Goal: Information Seeking & Learning: Compare options

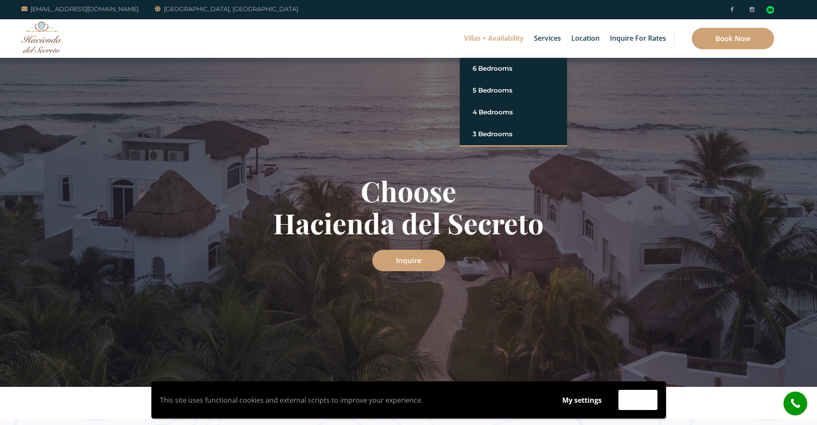
click at [495, 39] on link "Villas + Availability" at bounding box center [494, 38] width 68 height 39
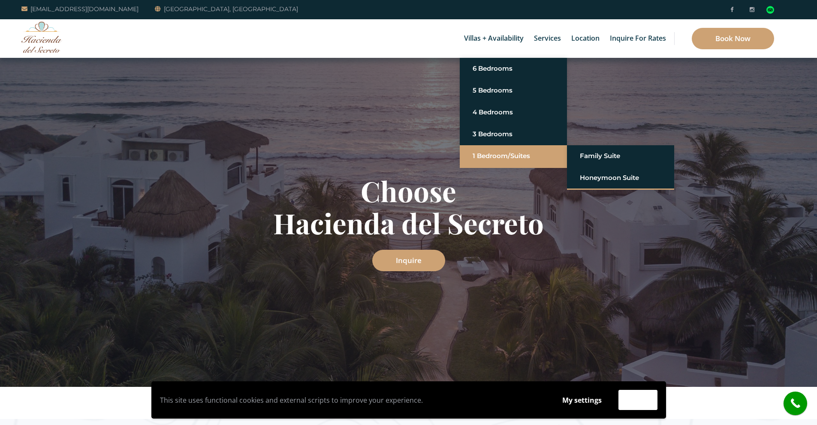
click at [498, 155] on link "1 Bedroom/Suites" at bounding box center [512, 155] width 81 height 15
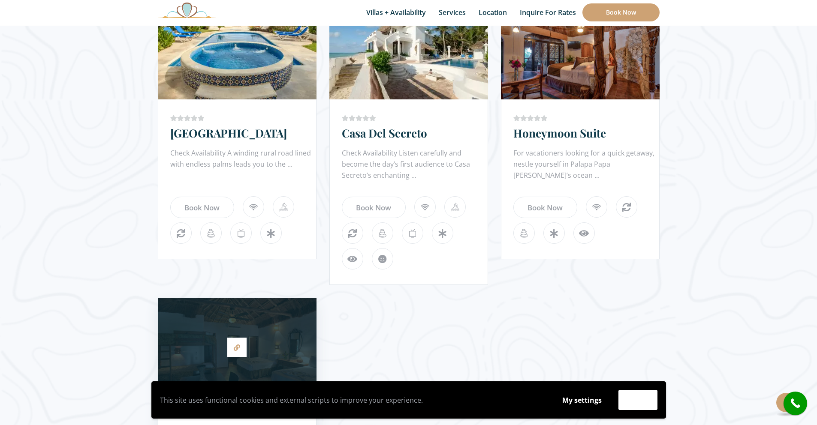
scroll to position [933, 0]
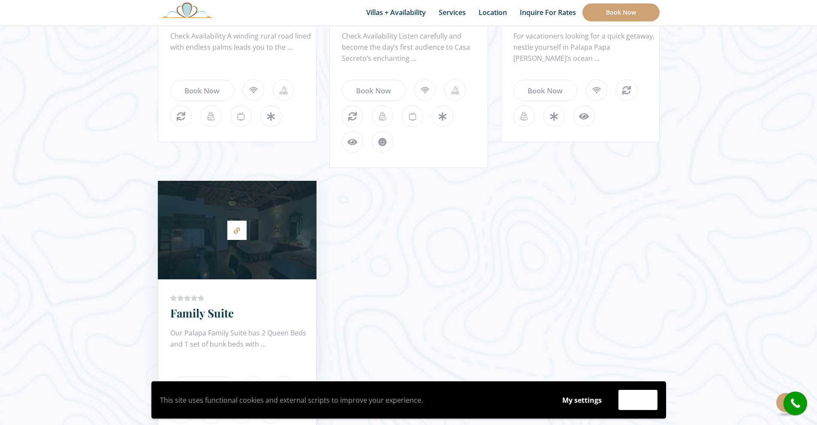
click at [228, 254] on div at bounding box center [237, 230] width 159 height 90
click at [237, 233] on icon at bounding box center [237, 231] width 6 height 6
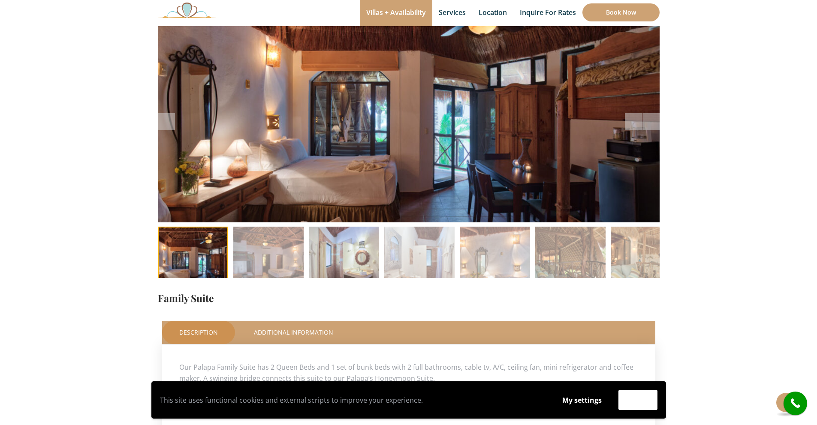
scroll to position [111, 0]
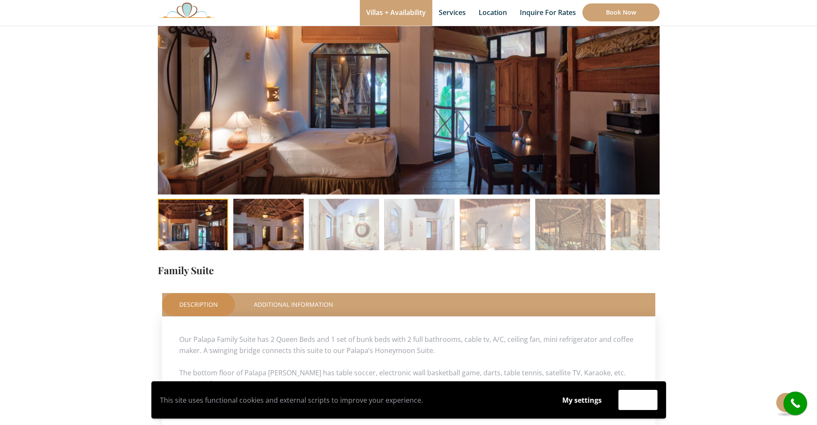
click at [270, 229] on img at bounding box center [268, 234] width 70 height 70
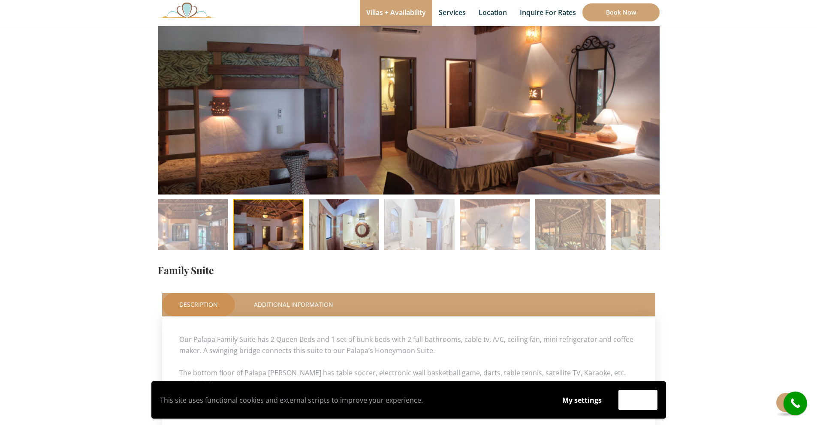
click at [348, 231] on img at bounding box center [344, 234] width 70 height 70
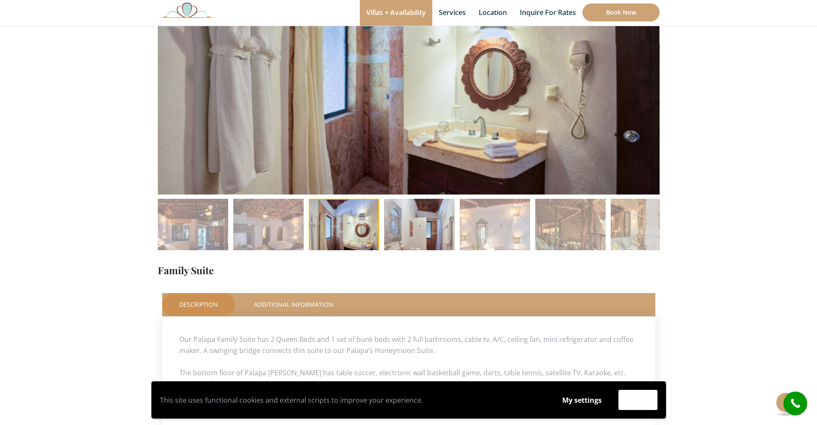
click at [428, 230] on img at bounding box center [419, 234] width 70 height 70
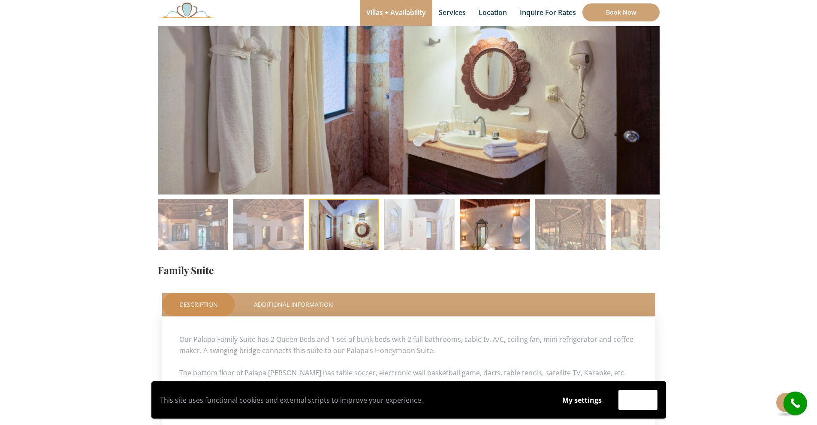
click at [485, 231] on img at bounding box center [495, 234] width 70 height 70
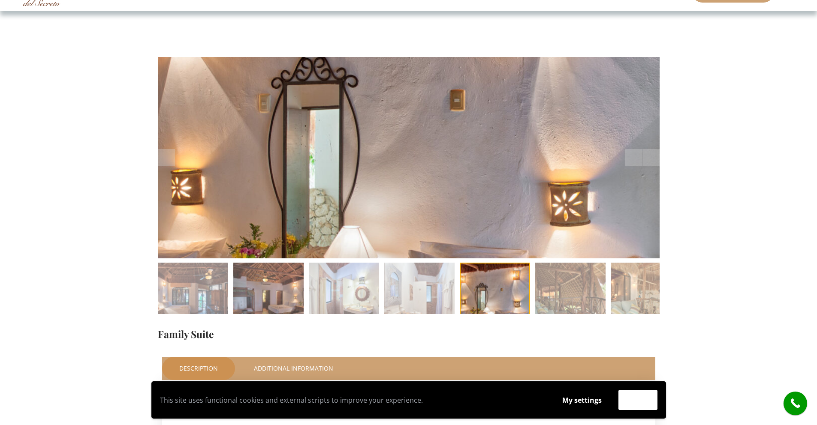
scroll to position [0, 0]
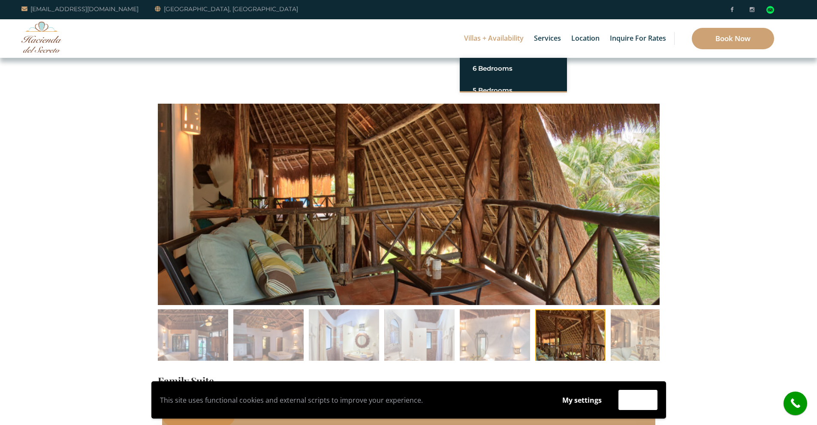
click at [478, 38] on link "Villas + Availability" at bounding box center [494, 38] width 68 height 39
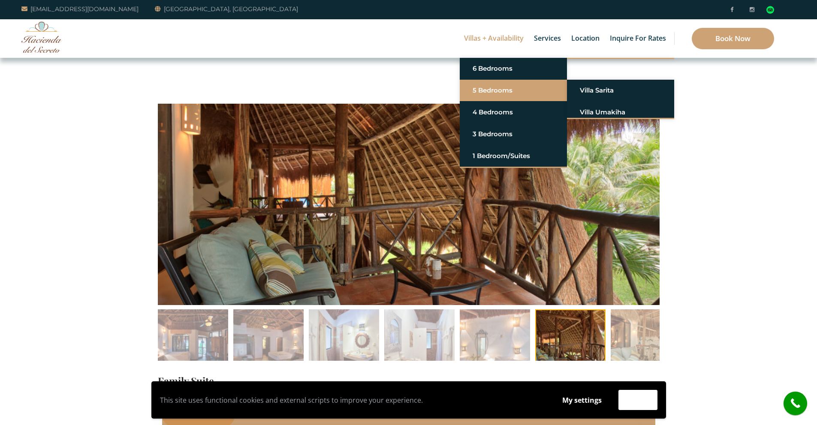
click at [494, 89] on link "5 Bedrooms" at bounding box center [512, 90] width 81 height 15
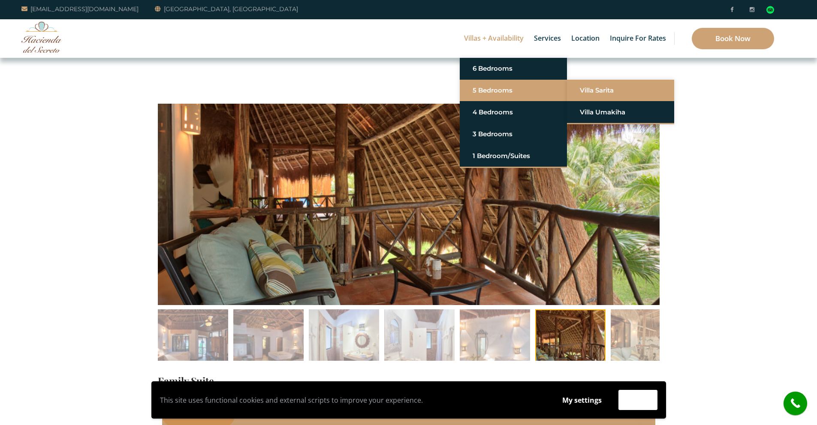
click at [576, 92] on li "Villa Sarita" at bounding box center [620, 91] width 107 height 22
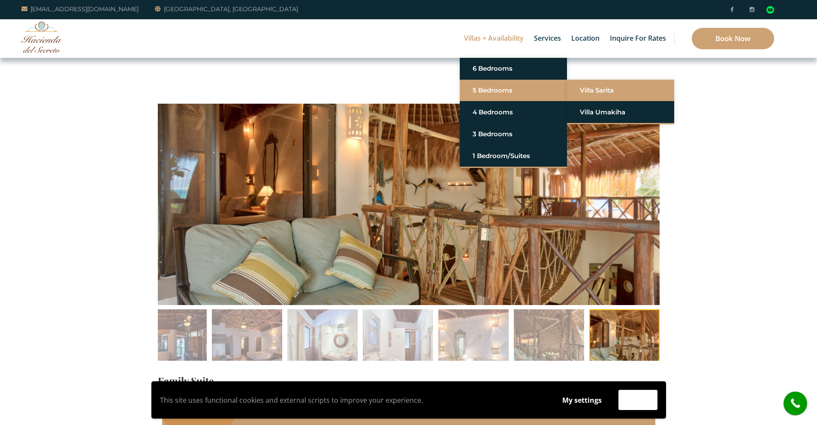
click at [586, 90] on link "Villa Sarita" at bounding box center [620, 90] width 81 height 15
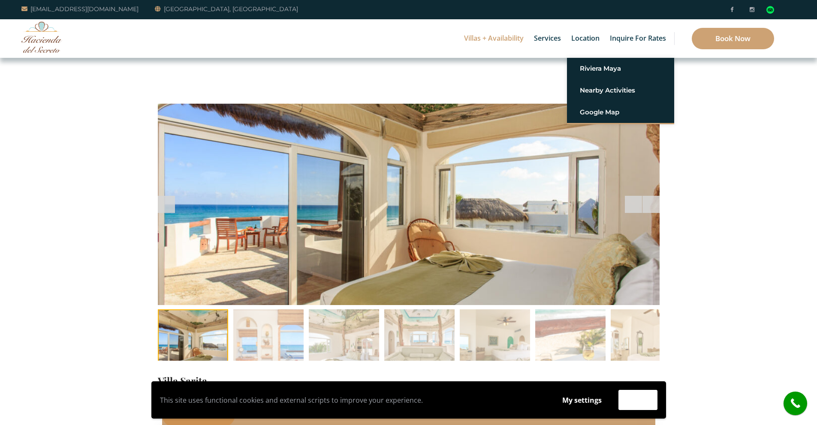
click at [637, 204] on div at bounding box center [633, 204] width 17 height 17
click at [649, 204] on span at bounding box center [650, 204] width 17 height 17
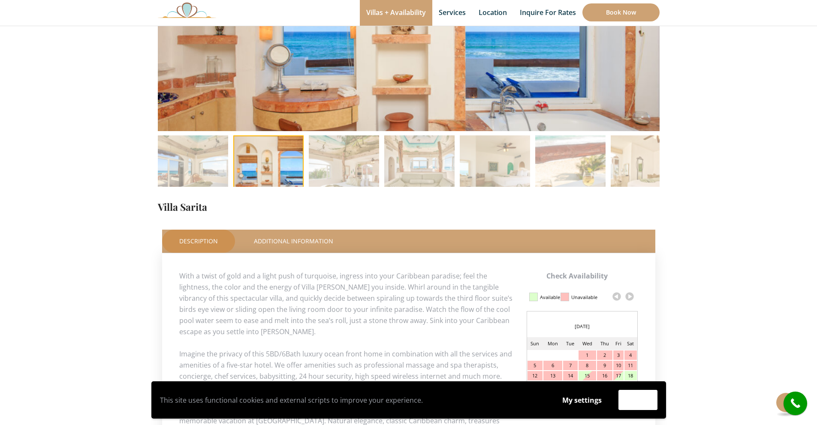
scroll to position [183, 0]
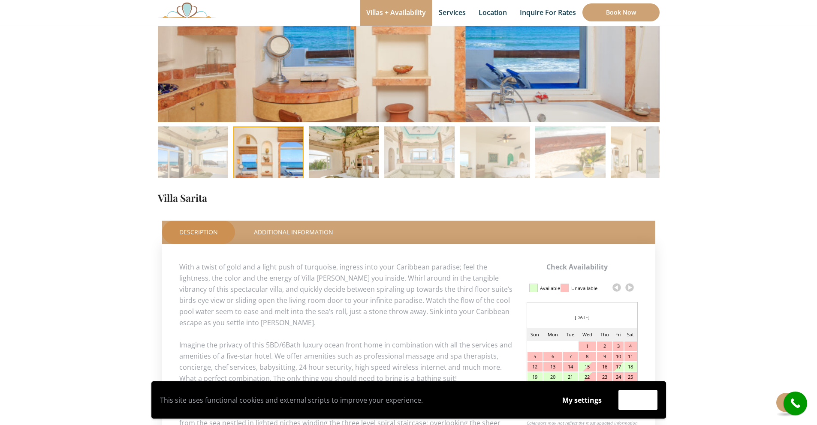
click at [348, 158] on img at bounding box center [344, 161] width 70 height 70
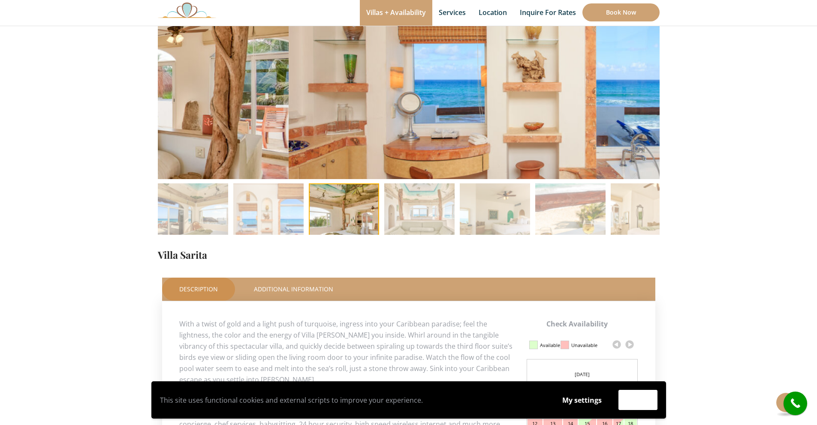
scroll to position [36, 0]
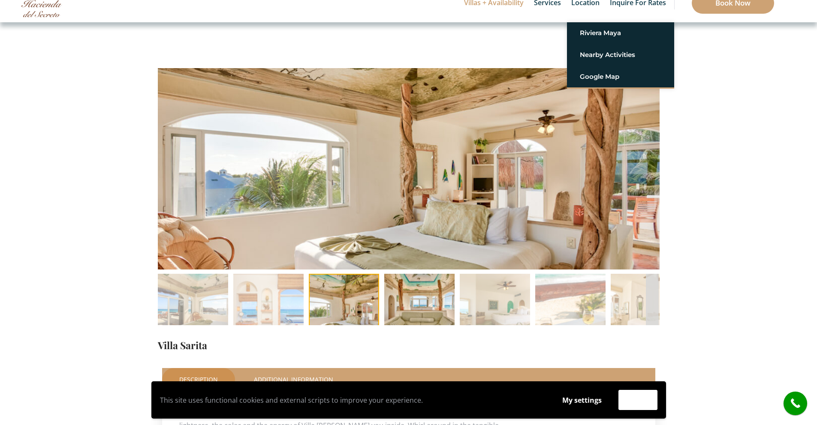
click at [413, 293] on img at bounding box center [419, 309] width 70 height 70
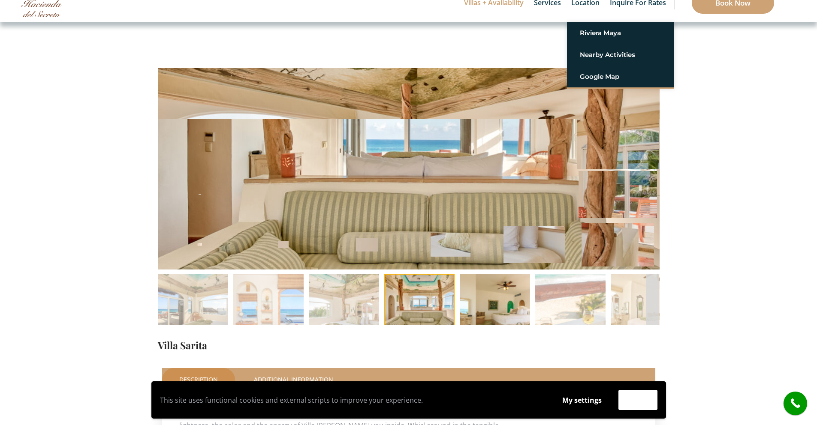
click at [480, 301] on img at bounding box center [495, 309] width 70 height 70
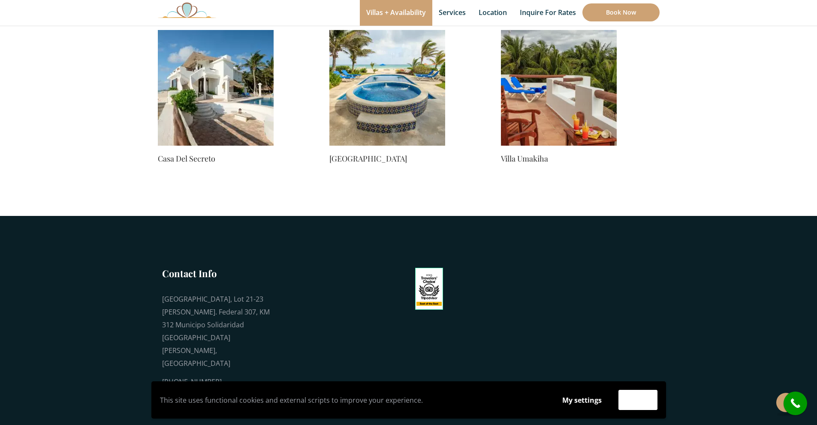
scroll to position [698, 0]
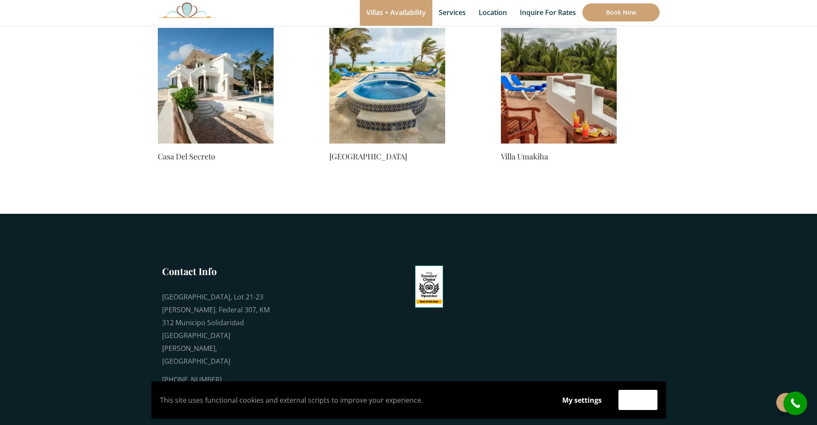
click at [213, 106] on img at bounding box center [216, 86] width 116 height 116
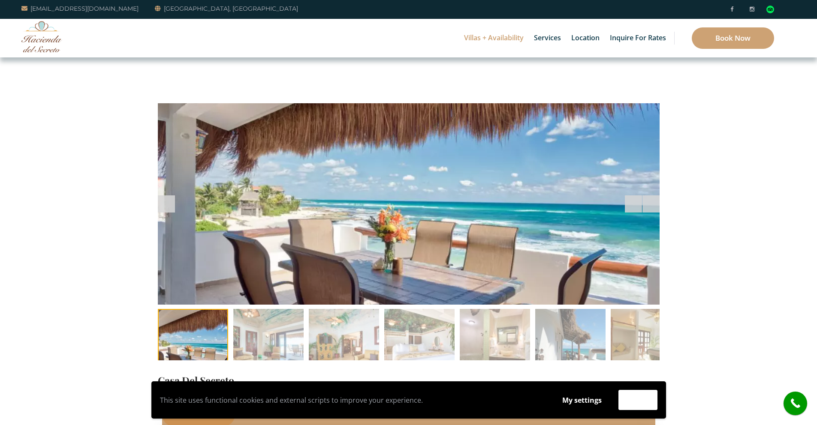
scroll to position [2, 0]
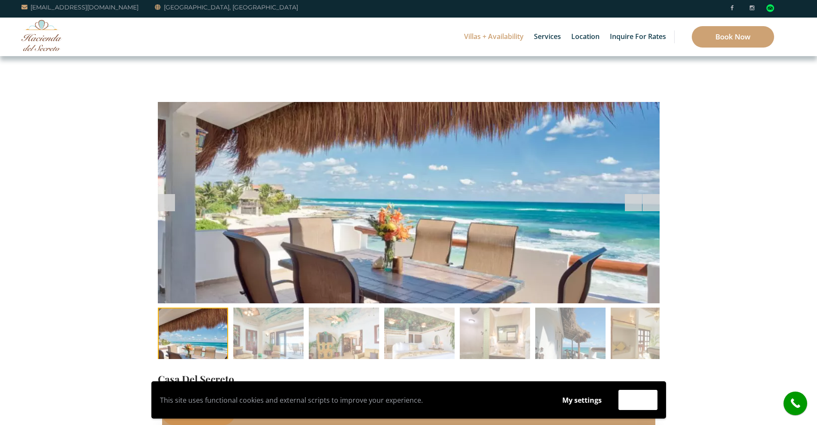
click at [633, 199] on div at bounding box center [633, 202] width 17 height 17
click at [646, 201] on span at bounding box center [650, 202] width 17 height 17
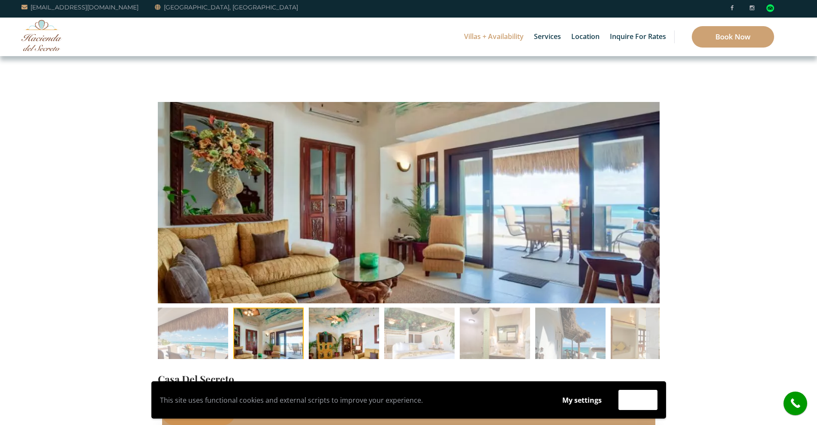
click at [359, 336] on img at bounding box center [344, 343] width 70 height 70
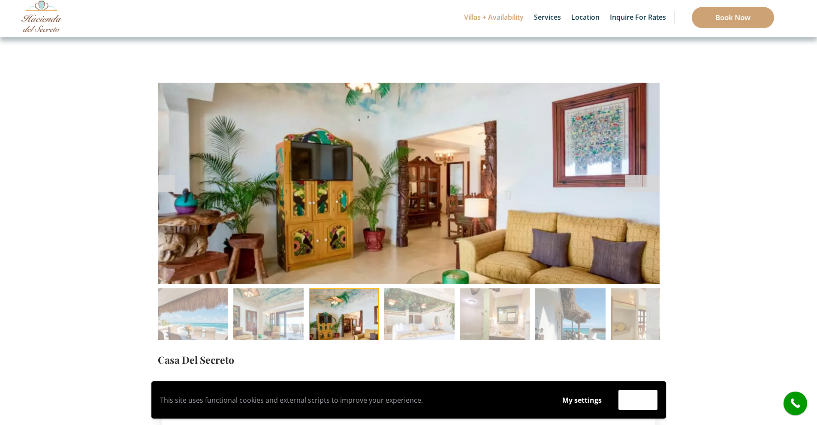
scroll to position [32, 0]
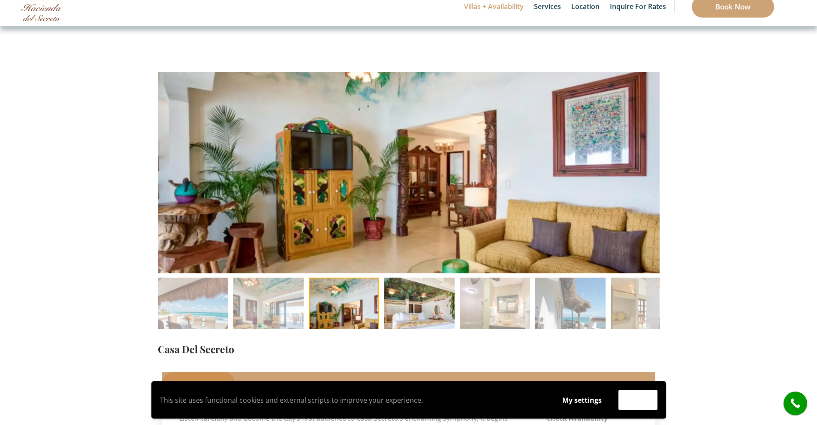
click at [423, 308] on img at bounding box center [419, 313] width 70 height 70
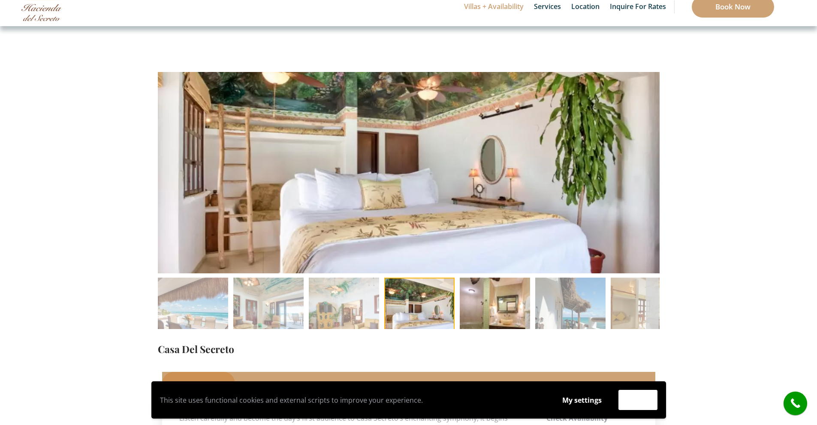
click at [500, 310] on img at bounding box center [495, 313] width 70 height 70
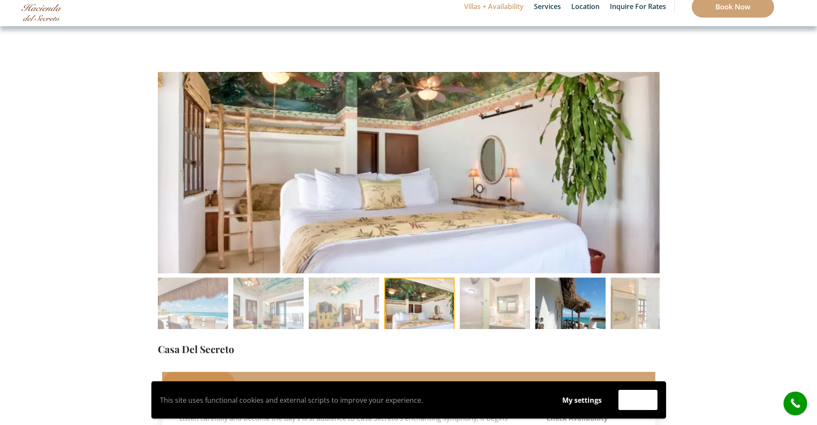
click at [555, 309] on img at bounding box center [570, 313] width 70 height 70
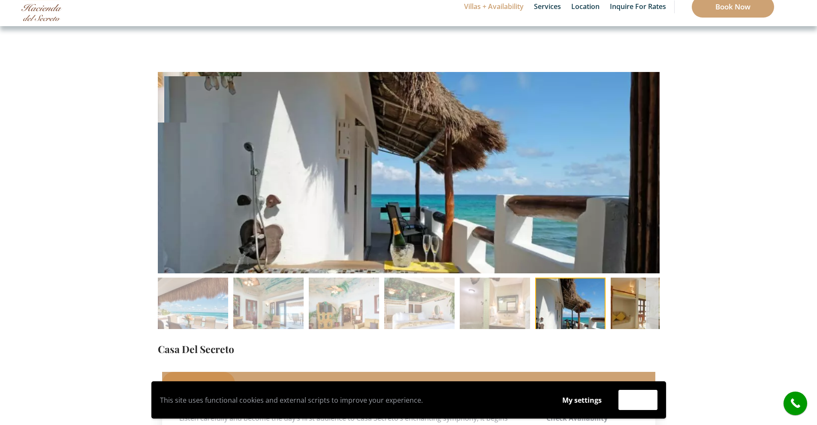
click at [642, 316] on img at bounding box center [645, 313] width 70 height 70
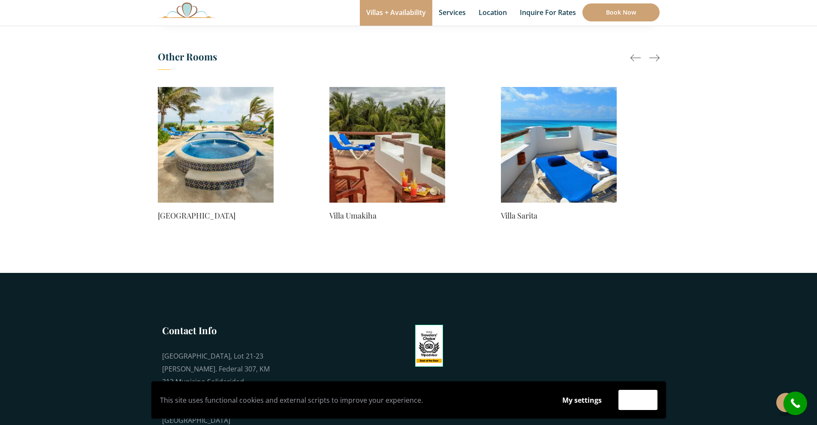
scroll to position [755, 0]
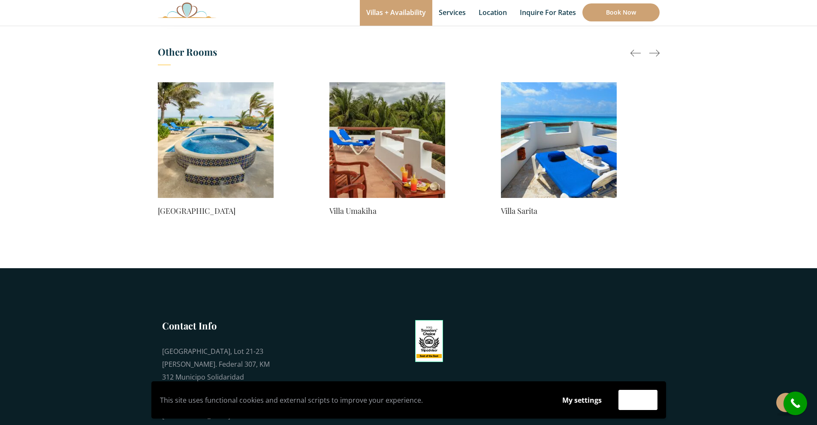
click at [389, 160] on img at bounding box center [387, 140] width 116 height 116
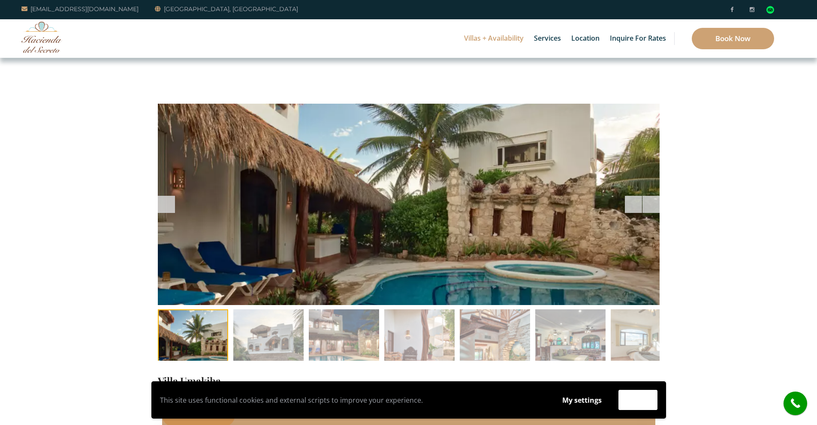
click at [636, 205] on div at bounding box center [633, 204] width 17 height 17
click at [653, 206] on span at bounding box center [650, 204] width 17 height 17
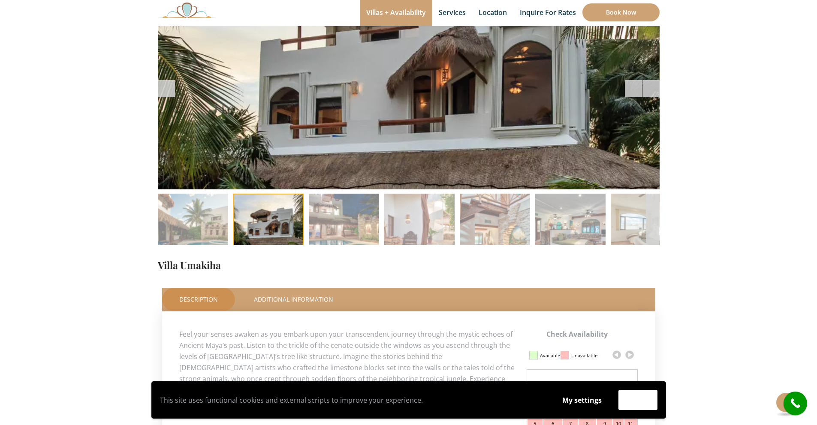
scroll to position [115, 0]
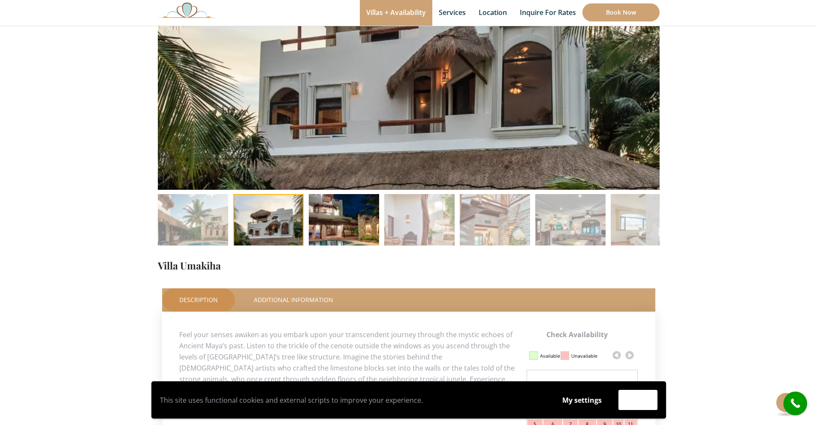
click at [336, 219] on img at bounding box center [344, 229] width 70 height 70
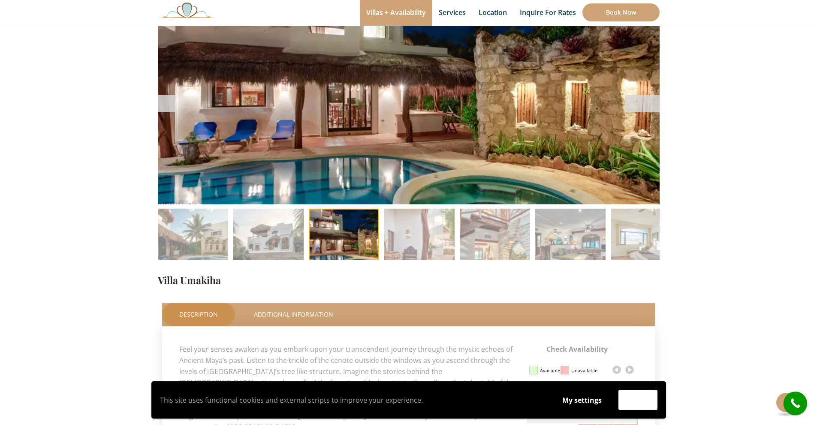
scroll to position [91, 0]
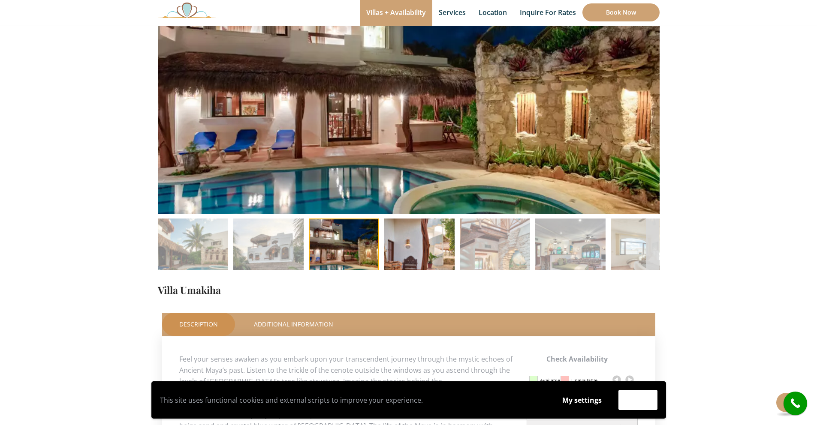
click at [436, 243] on img at bounding box center [419, 254] width 70 height 70
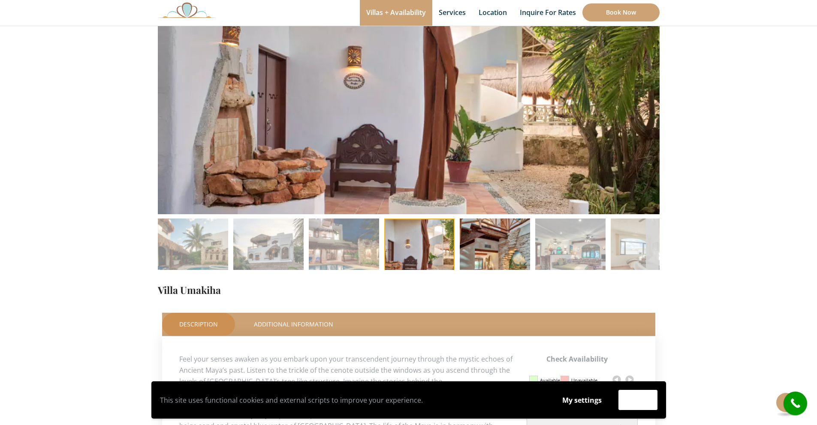
click at [486, 246] on img at bounding box center [495, 254] width 70 height 70
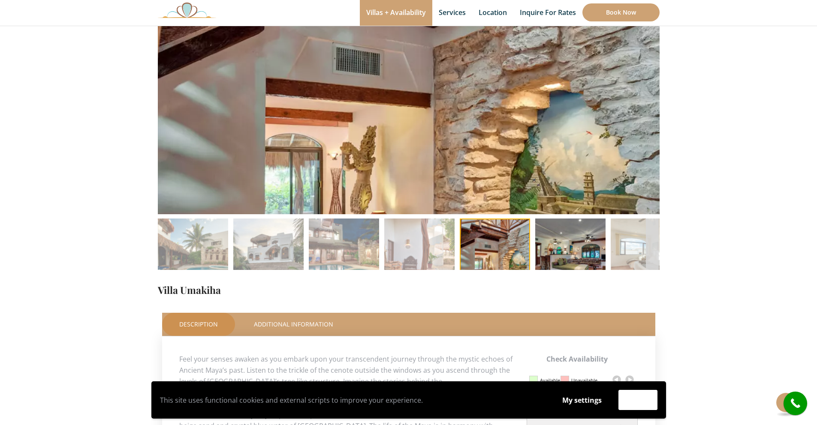
click at [560, 250] on img at bounding box center [570, 254] width 70 height 70
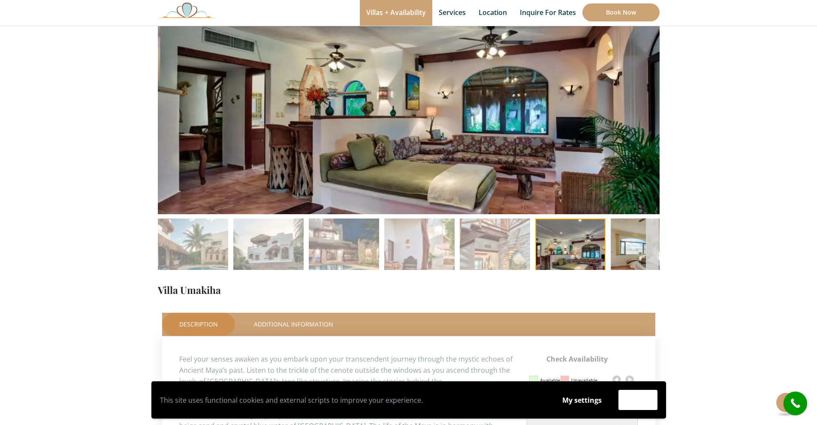
click at [620, 249] on img at bounding box center [645, 254] width 70 height 70
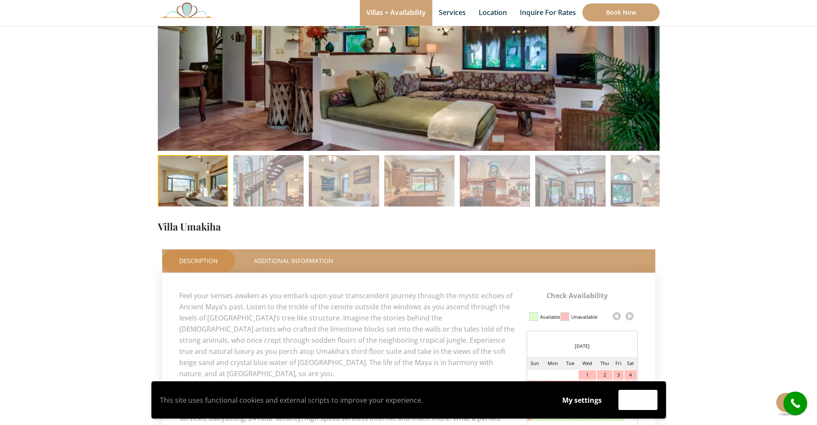
scroll to position [210, 0]
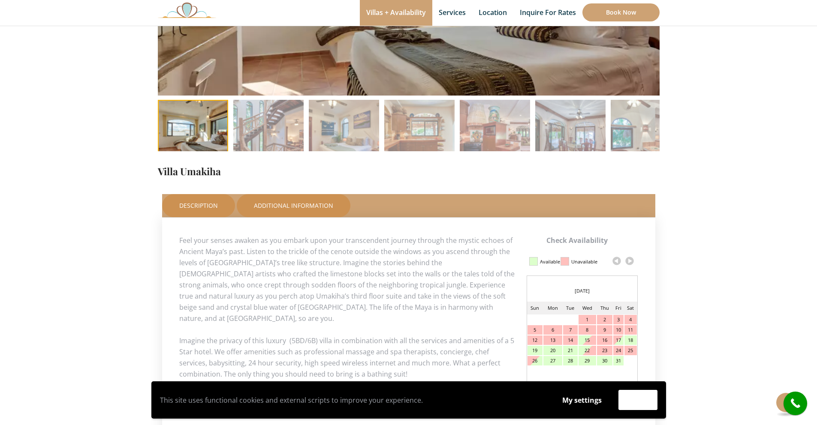
click at [301, 205] on link "Additional Information" at bounding box center [294, 205] width 114 height 23
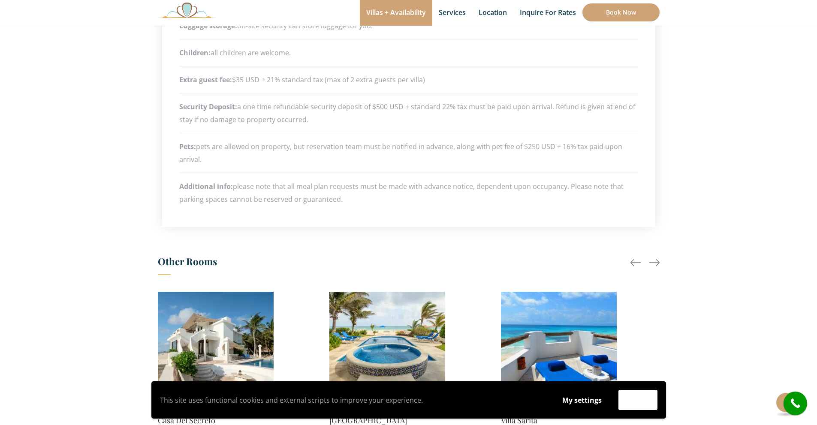
scroll to position [220, 0]
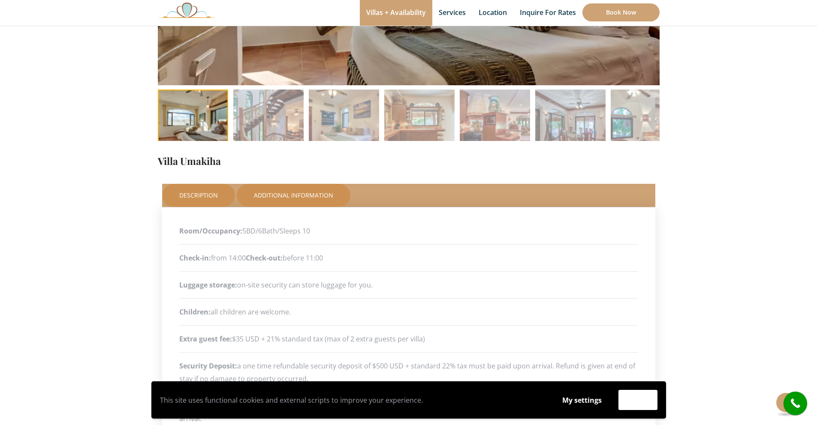
click at [201, 192] on link "Description" at bounding box center [198, 195] width 73 height 23
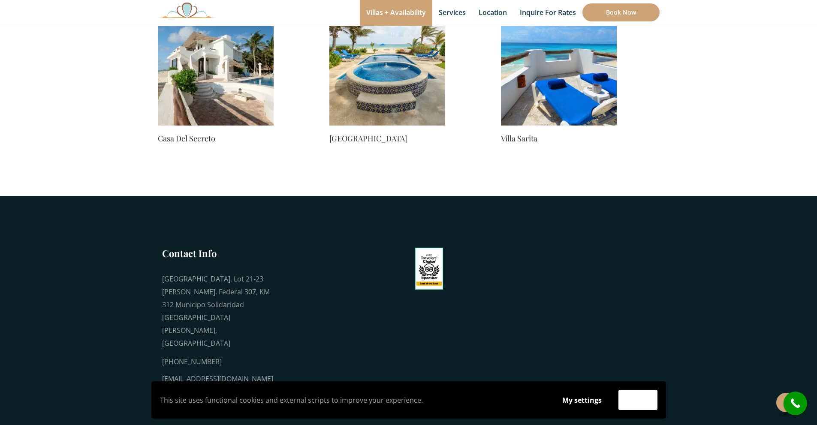
scroll to position [705, 0]
